Goal: Task Accomplishment & Management: Manage account settings

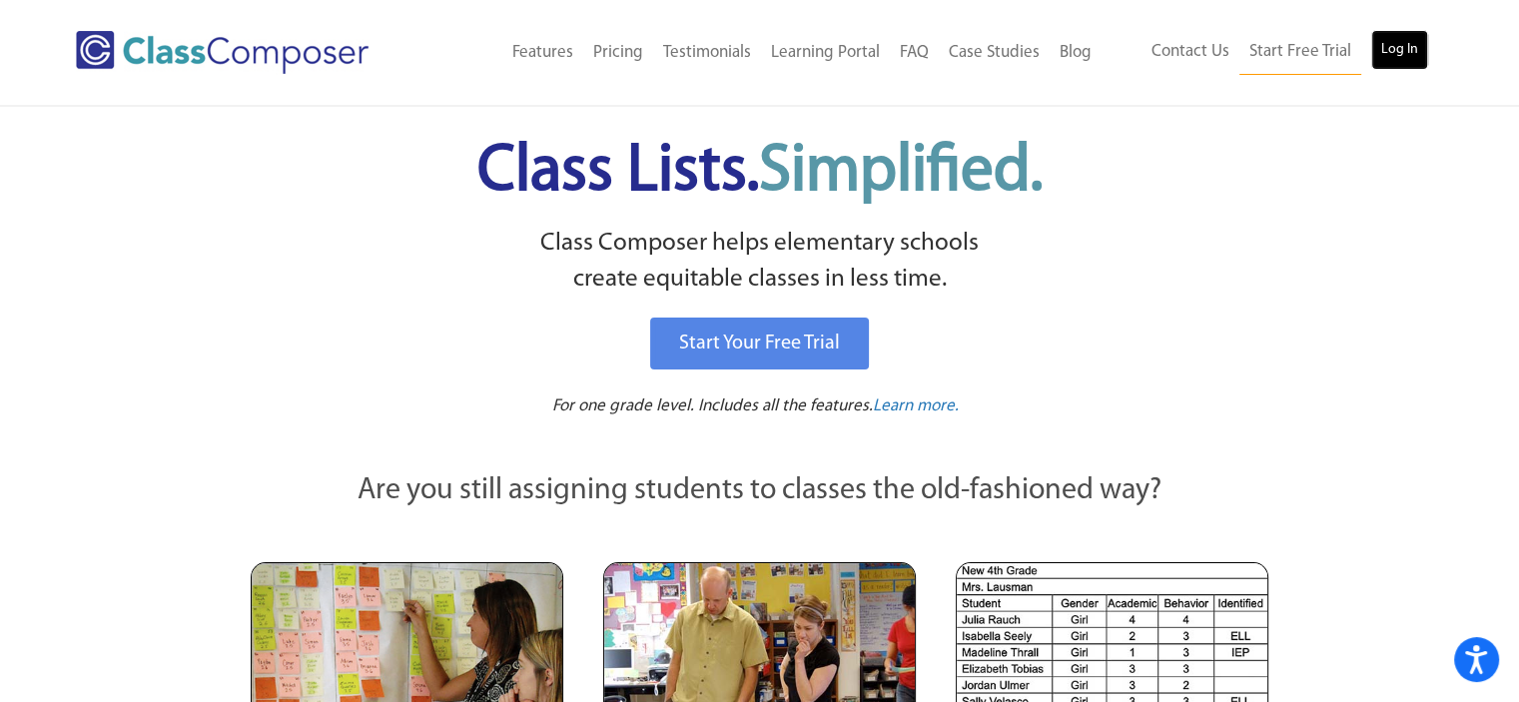
click at [1398, 41] on link "Log In" at bounding box center [1399, 50] width 57 height 40
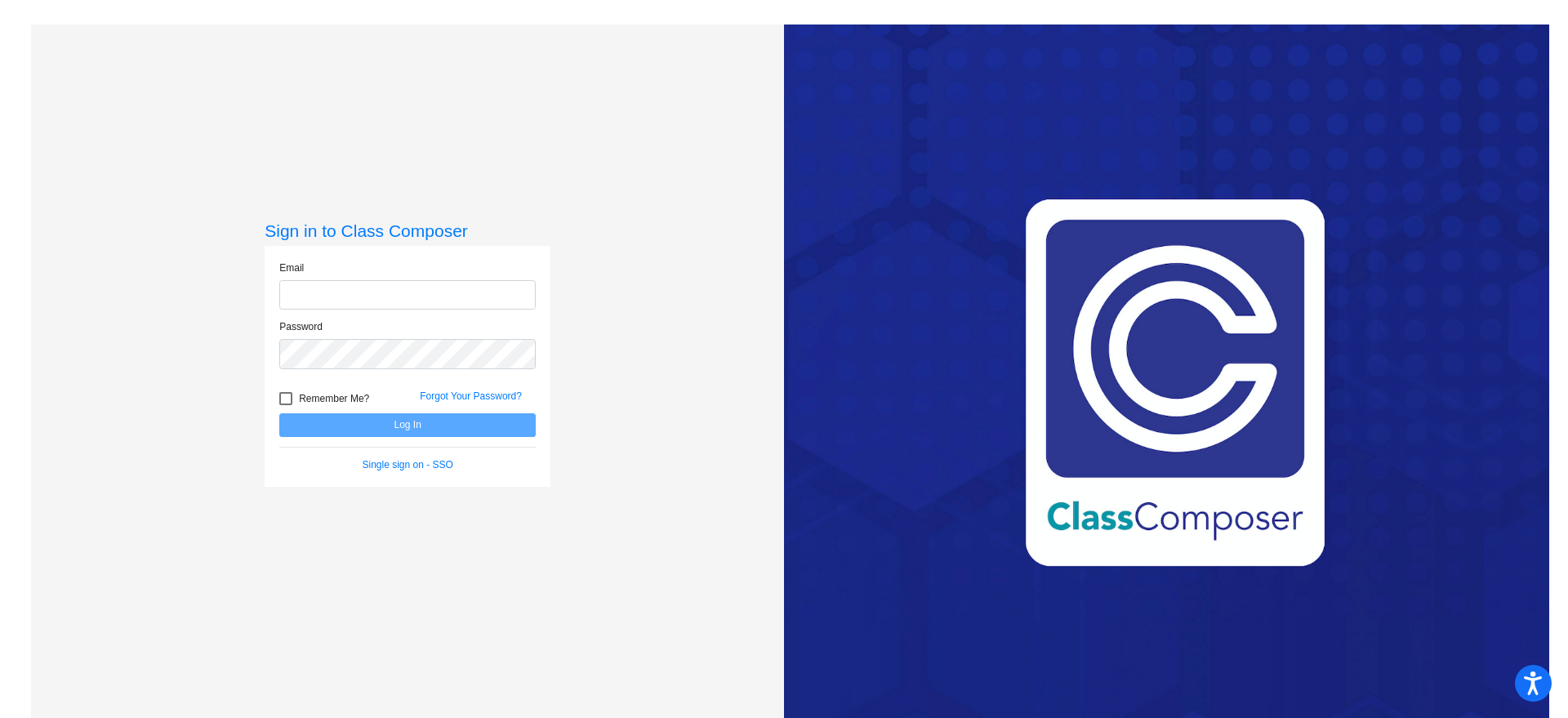
type input "[PERSON_NAME][EMAIL_ADDRESS][PERSON_NAME][DOMAIN_NAME]"
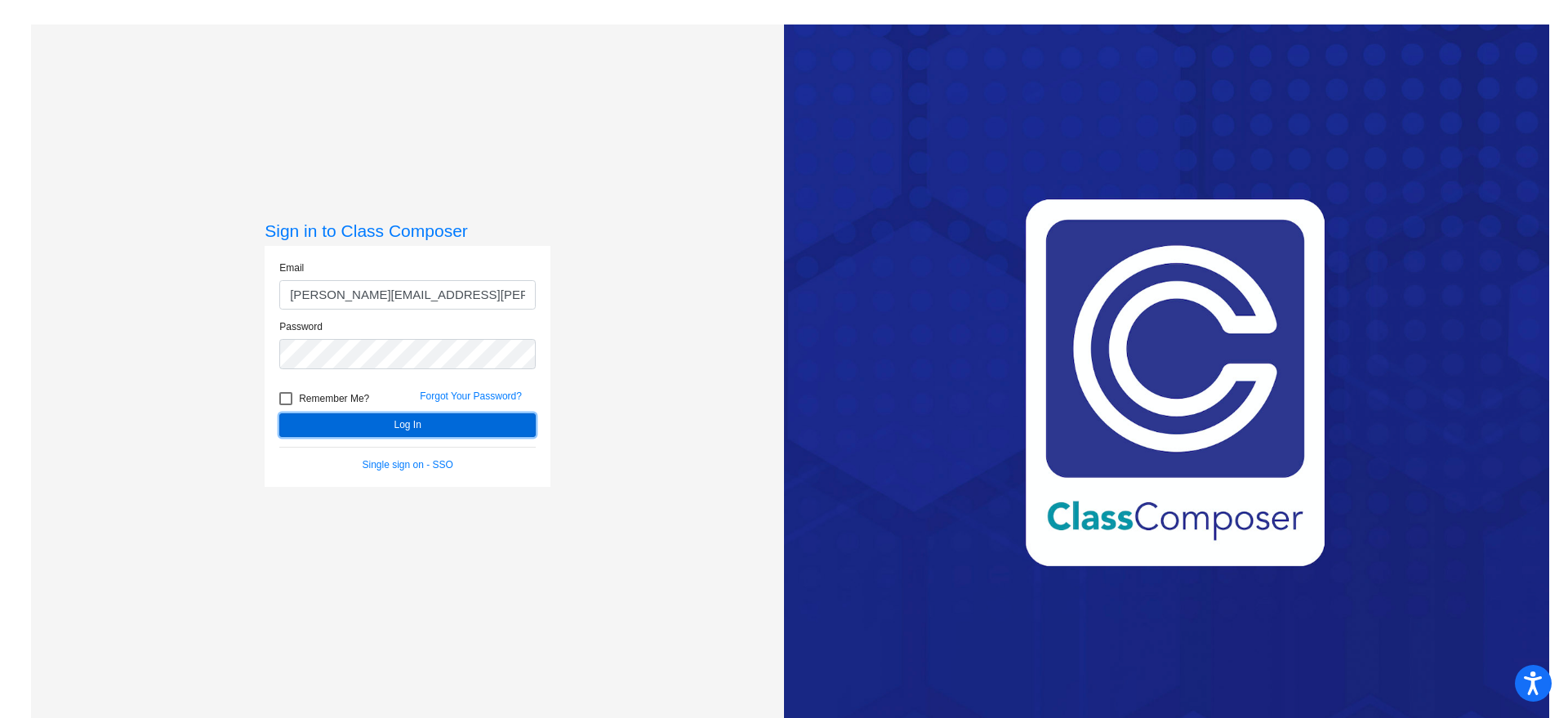
click at [380, 431] on button "Log In" at bounding box center [407, 424] width 256 height 24
